Goal: Communication & Community: Answer question/provide support

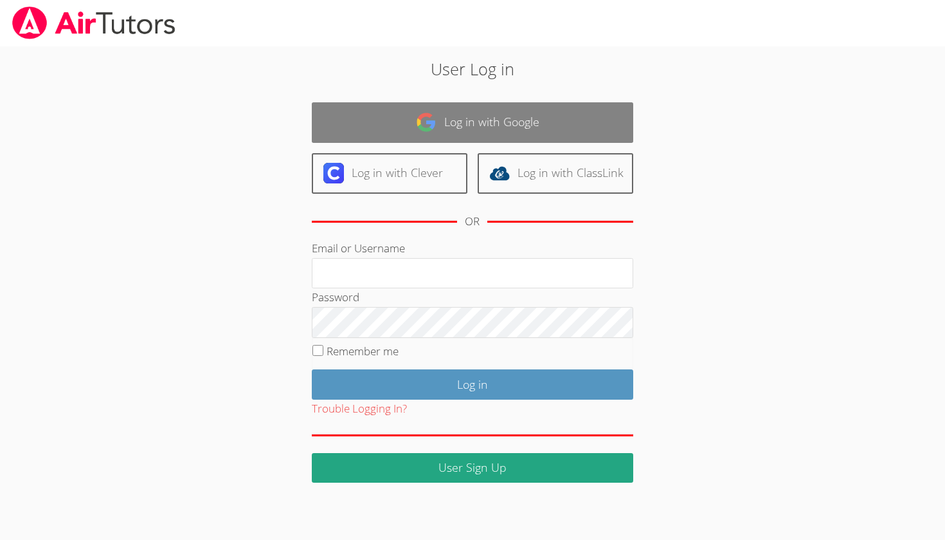
click at [590, 127] on link "Log in with Google" at bounding box center [473, 122] width 322 height 41
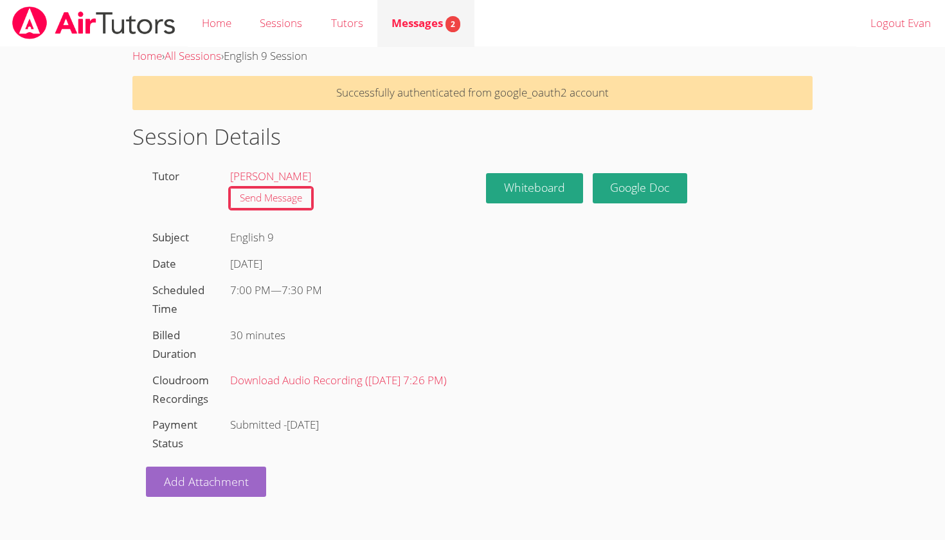
click at [421, 39] on link "Messages 2" at bounding box center [426, 23] width 97 height 47
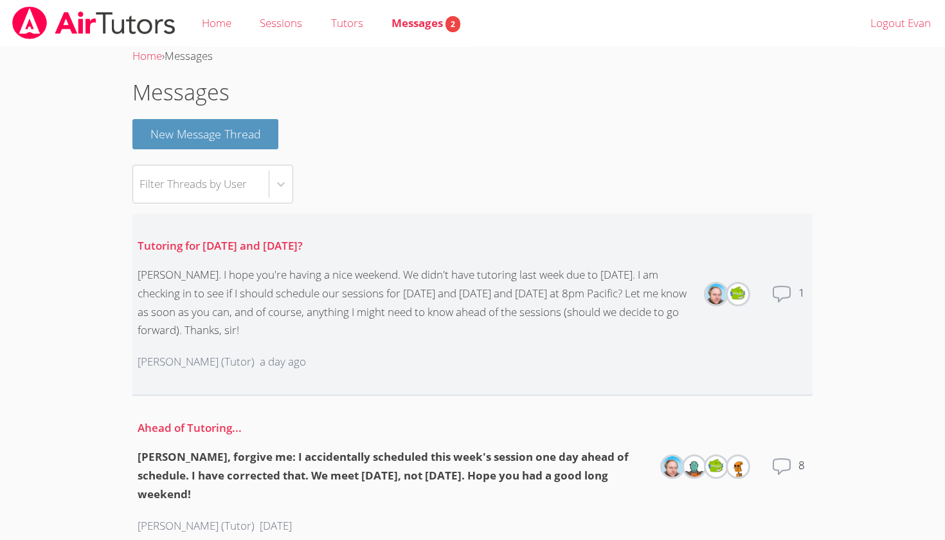
scroll to position [8, 0]
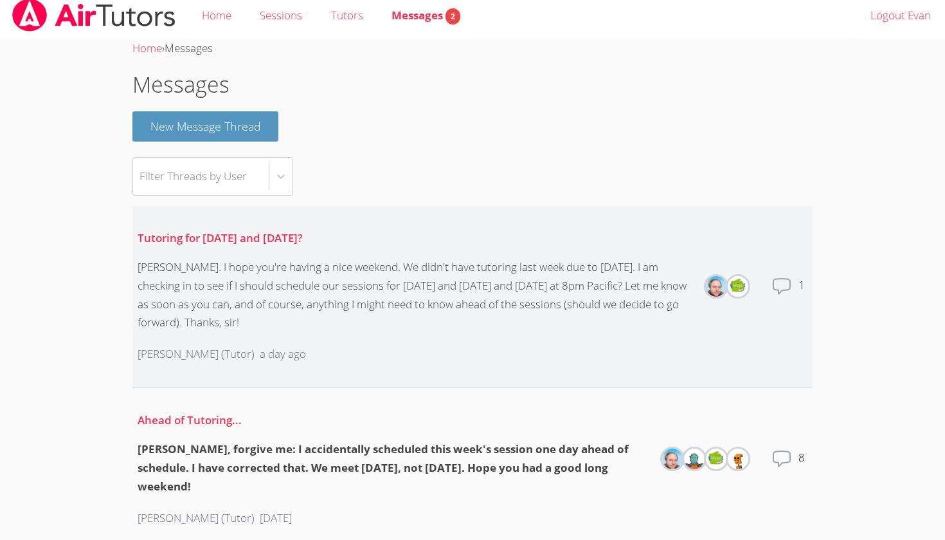
click at [778, 284] on icon at bounding box center [782, 286] width 21 height 21
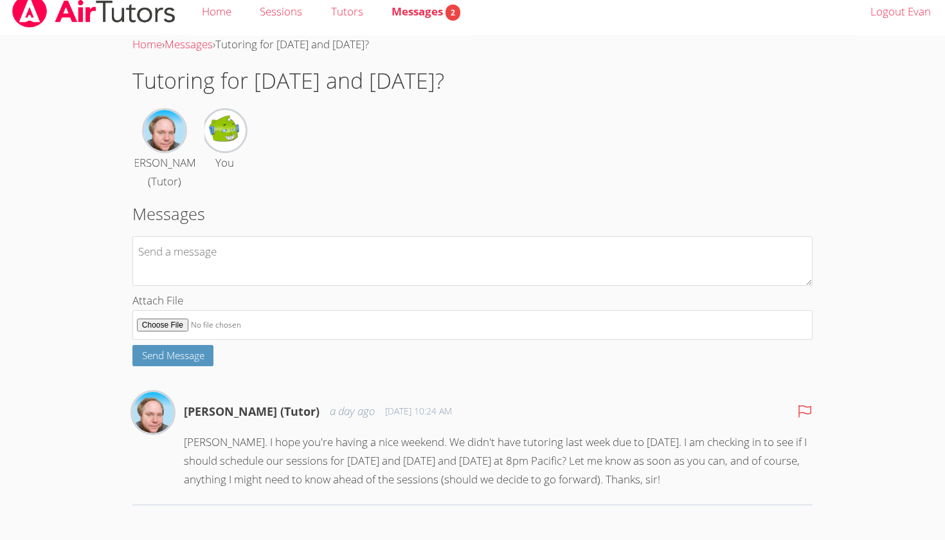
scroll to position [24, 0]
type textarea "Hi [PERSON_NAME]. I still need to see what I have for English, but I've got his…"
